Goal: Task Accomplishment & Management: Manage account settings

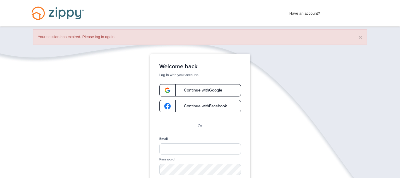
type input "**********"
click at [284, 156] on div "**********" at bounding box center [200, 153] width 400 height 199
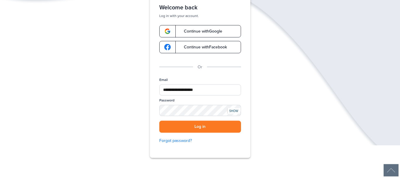
scroll to position [60, 0]
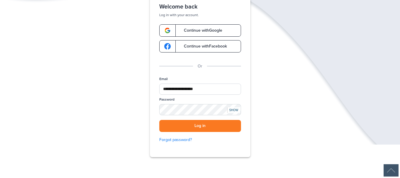
click at [221, 120] on div "Password" at bounding box center [200, 108] width 82 height 23
click at [221, 124] on button "Log in" at bounding box center [200, 126] width 82 height 12
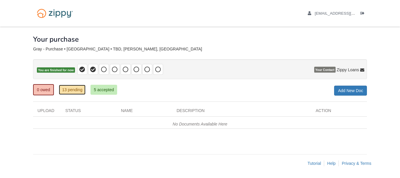
click at [69, 91] on link "13 pending" at bounding box center [72, 90] width 27 height 10
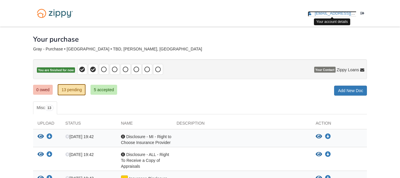
click at [335, 13] on span "[EMAIL_ADDRESS][DOMAIN_NAME]" at bounding box center [348, 13] width 67 height 4
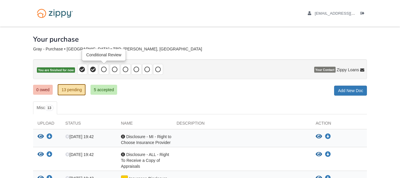
click at [103, 69] on icon at bounding box center [104, 69] width 6 height 6
click at [112, 102] on ul "Misc 13" at bounding box center [200, 107] width 334 height 13
click at [101, 88] on link "5 accepted" at bounding box center [104, 90] width 27 height 10
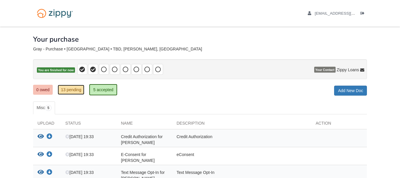
click at [65, 91] on link "13 pending" at bounding box center [71, 90] width 27 height 10
